Goal: Information Seeking & Learning: Compare options

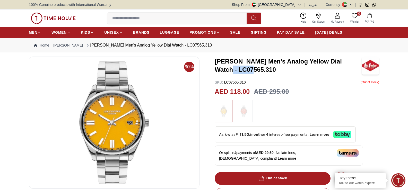
drag, startPoint x: 226, startPoint y: 73, endPoint x: 239, endPoint y: 70, distance: 12.8
click at [239, 70] on div "60% [PERSON_NAME] Men's Analog Yellow Dial Watch - LC07565.310 SKU : LC07565.31…" at bounding box center [204, 188] width 350 height 262
copy h3 "LC07565"
click at [180, 21] on input at bounding box center [179, 18] width 144 height 10
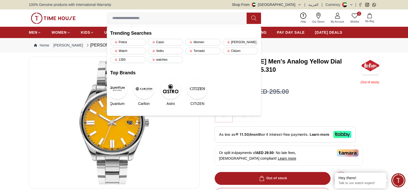
paste input "*******"
type input "*******"
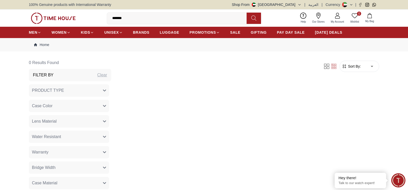
click at [156, 20] on input "*******" at bounding box center [179, 18] width 144 height 10
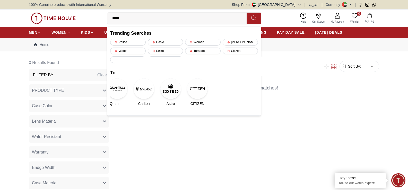
type input "****"
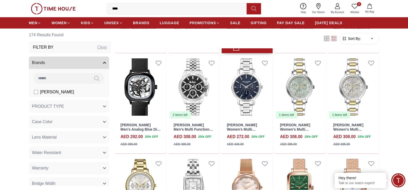
scroll to position [154, 0]
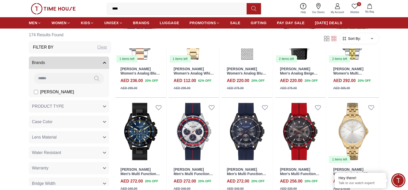
scroll to position [489, 0]
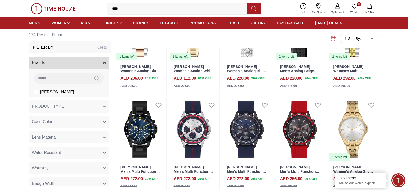
click at [46, 6] on img at bounding box center [53, 8] width 45 height 11
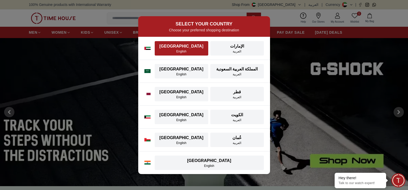
click at [180, 50] on div "English" at bounding box center [181, 51] width 47 height 4
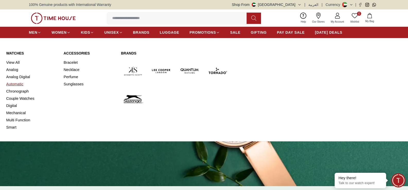
click at [21, 83] on link "Automatic" at bounding box center [31, 84] width 51 height 7
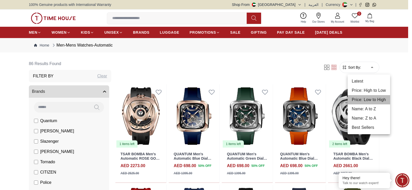
click at [364, 101] on li "Price: Low to High" at bounding box center [368, 99] width 42 height 9
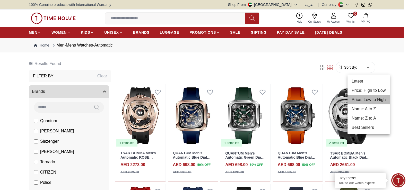
type input "*"
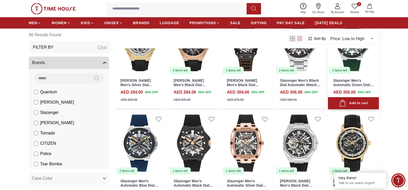
scroll to position [309, 0]
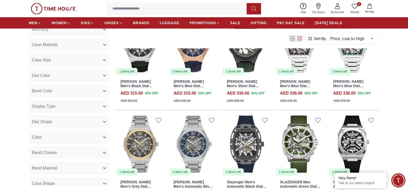
scroll to position [641, 0]
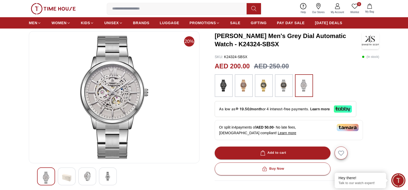
scroll to position [26, 0]
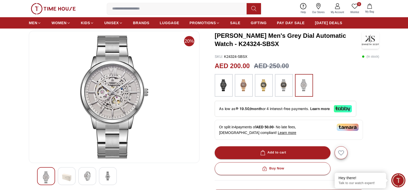
click at [222, 87] on img at bounding box center [223, 85] width 13 height 17
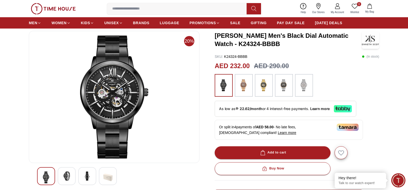
click at [250, 87] on img at bounding box center [243, 85] width 13 height 17
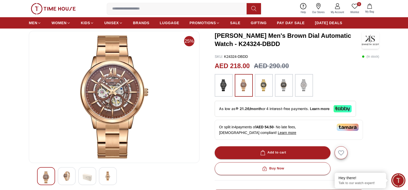
click at [259, 87] on img at bounding box center [263, 85] width 13 height 17
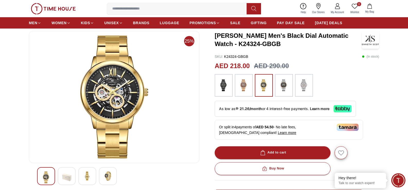
click at [284, 87] on img at bounding box center [283, 85] width 13 height 17
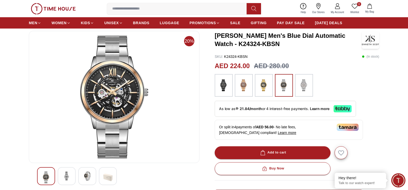
click at [223, 85] on img at bounding box center [223, 85] width 13 height 17
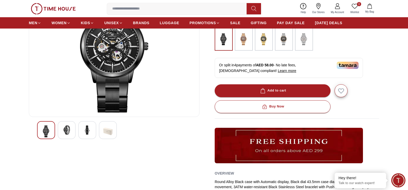
scroll to position [77, 0]
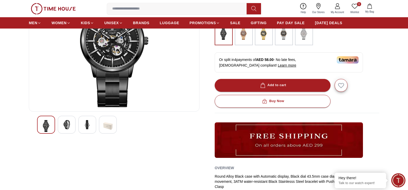
click at [69, 127] on img at bounding box center [66, 124] width 9 height 9
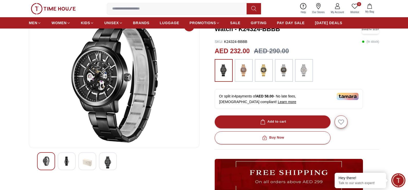
scroll to position [51, 0]
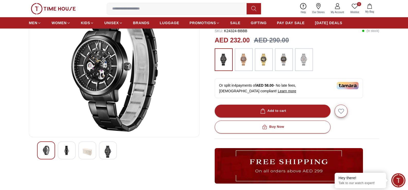
click at [103, 148] on img at bounding box center [107, 152] width 9 height 12
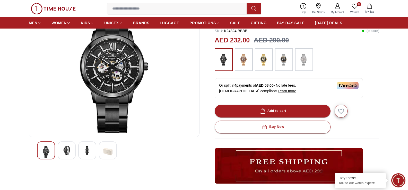
click at [91, 149] on img at bounding box center [87, 150] width 9 height 9
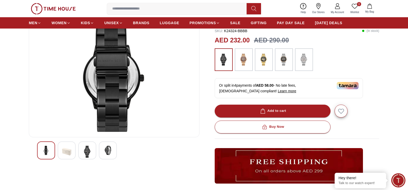
click at [112, 150] on img at bounding box center [107, 150] width 9 height 9
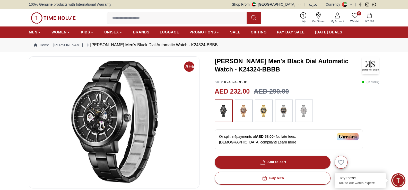
scroll to position [0, 0]
